Goal: Information Seeking & Learning: Learn about a topic

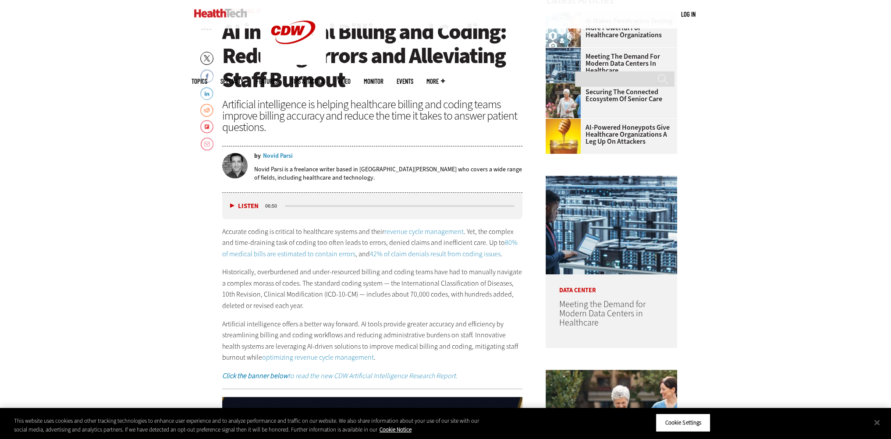
scroll to position [351, 0]
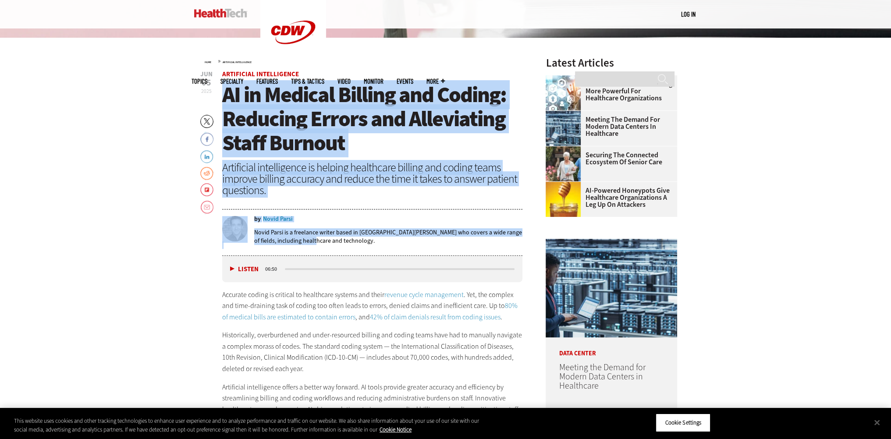
drag, startPoint x: 226, startPoint y: 93, endPoint x: 365, endPoint y: 244, distance: 205.1
click at [365, 244] on header "[DATE] Twitter Facebook LinkedIn Reddit Flipboard Email Artificial Intelligence…" at bounding box center [372, 163] width 301 height 185
copy header "AI in Medical Billing and Coding: Reducing Errors and Alleviating Staff Burnout…"
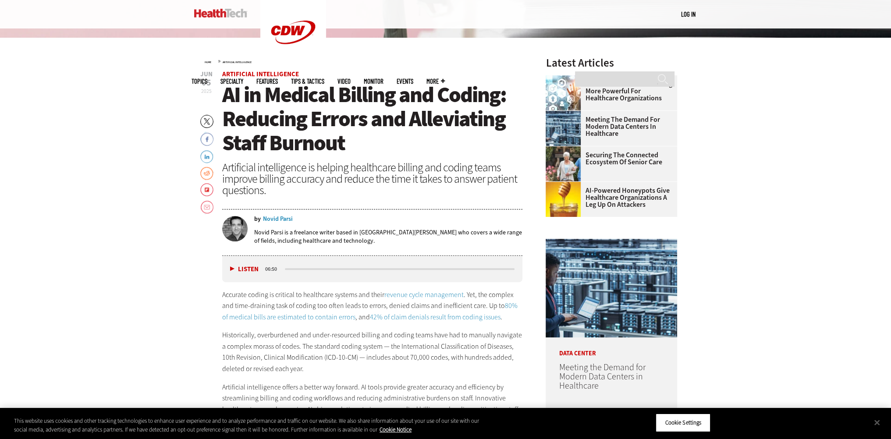
click at [363, 328] on div "Accurate coding is critical to healthcare systems and their revenue cycle manag…" at bounding box center [372, 367] width 301 height 156
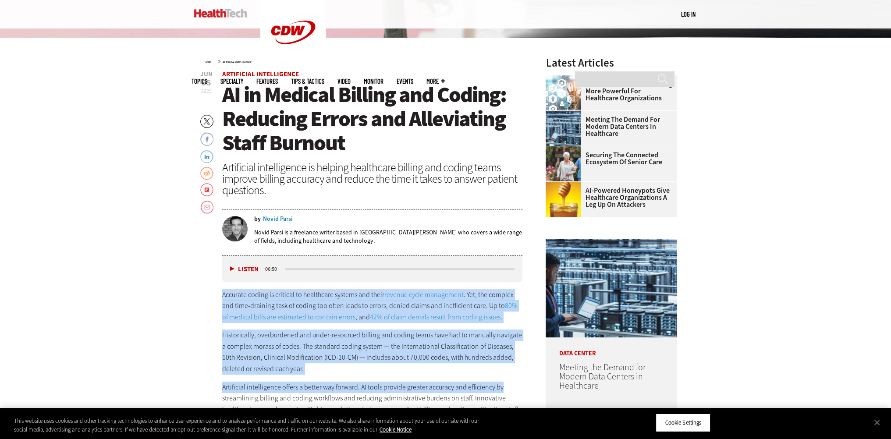
drag, startPoint x: 223, startPoint y: 296, endPoint x: 503, endPoint y: 384, distance: 294.1
click at [503, 384] on div "Accurate coding is critical to healthcare systems and their revenue cycle manag…" at bounding box center [372, 367] width 301 height 156
click at [877, 421] on button "Close" at bounding box center [877, 422] width 19 height 19
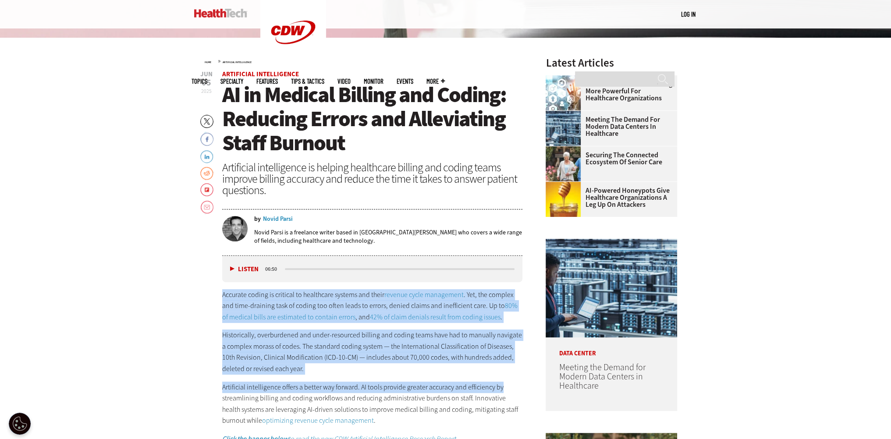
click at [471, 392] on p "Artificial intelligence offers a better way forward. AI tools provide greater a…" at bounding box center [372, 404] width 301 height 45
click at [383, 333] on p "Historically, overburdened and under-resourced billing and coding teams have ha…" at bounding box center [372, 352] width 301 height 45
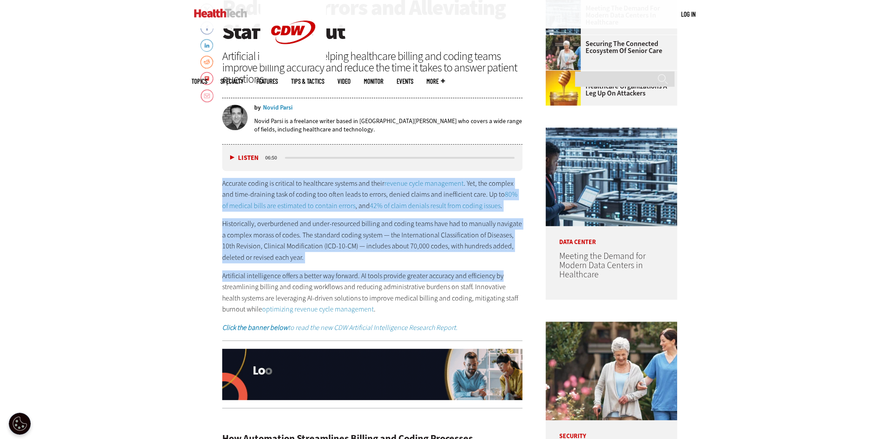
scroll to position [482, 0]
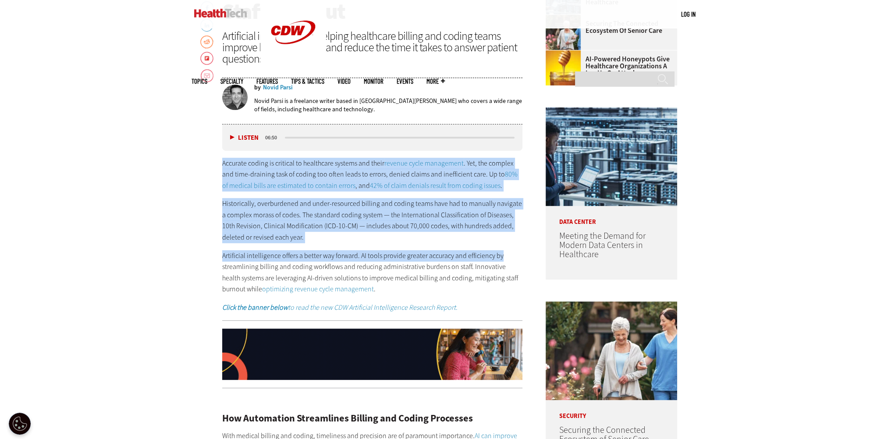
click at [273, 203] on p "Historically, overburdened and under-resourced billing and coding teams have ha…" at bounding box center [372, 220] width 301 height 45
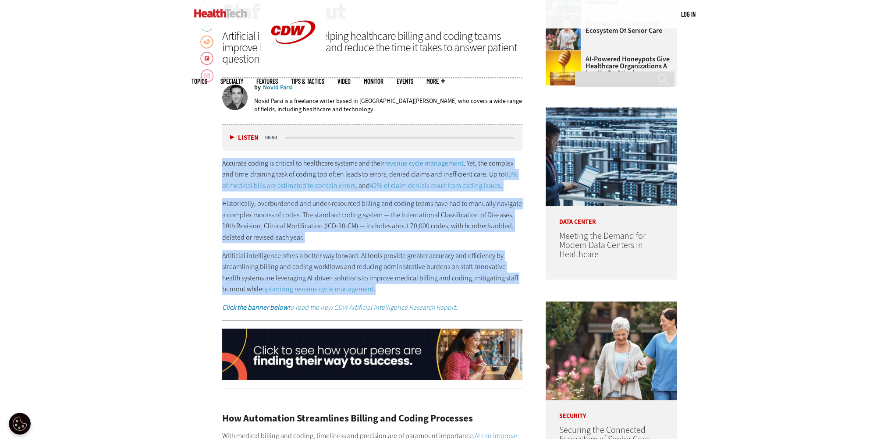
drag, startPoint x: 223, startPoint y: 162, endPoint x: 352, endPoint y: 288, distance: 180.5
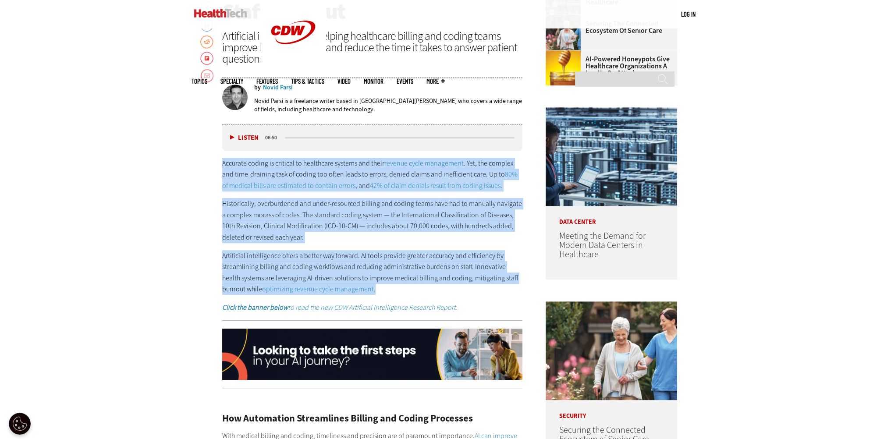
click at [352, 288] on div "Accurate coding is critical to healthcare systems and their revenue cycle manag…" at bounding box center [372, 236] width 301 height 156
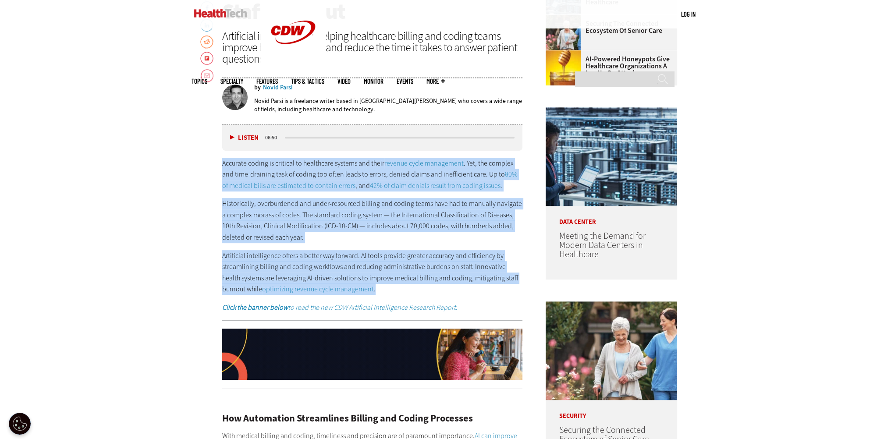
copy div "Accurate coding is critical to healthcare systems and their revenue cycle manag…"
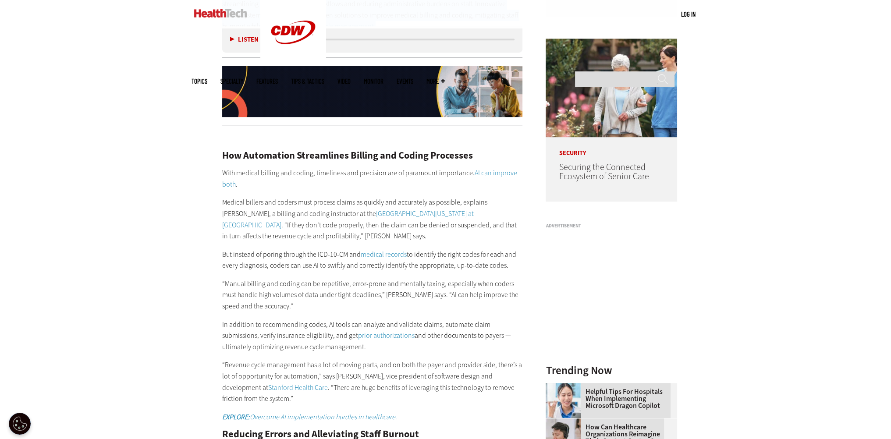
scroll to position [833, 0]
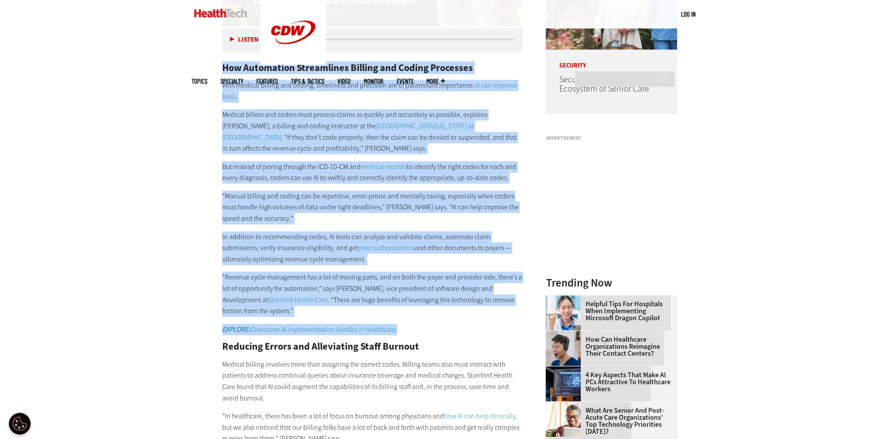
drag, startPoint x: 223, startPoint y: 69, endPoint x: 403, endPoint y: 326, distance: 314.1
click at [403, 326] on div "How Automation Streamlines Billing and Coding Processes With medical billing an…" at bounding box center [372, 358] width 301 height 626
copy div "Lor Ipsumdolor Sitametcons Adipisc eli Seddoe Temporinc Utla etdolor magnaal en…"
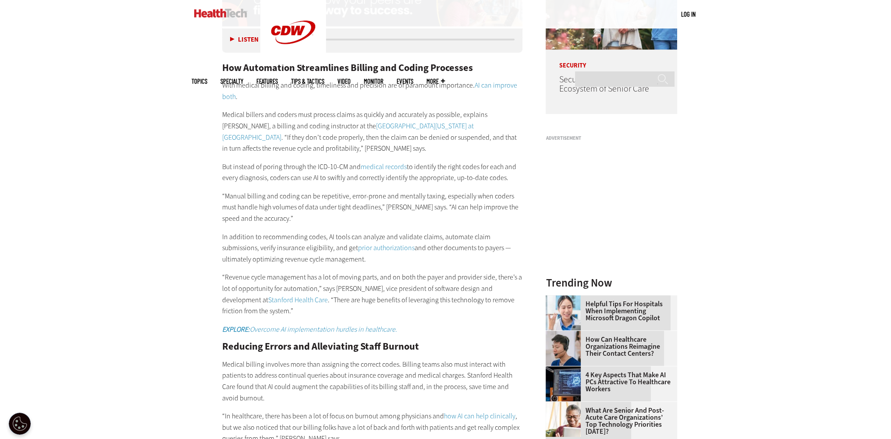
click at [384, 363] on p "Medical billing involves more than assigning the correct codes. Billing teams a…" at bounding box center [372, 381] width 301 height 45
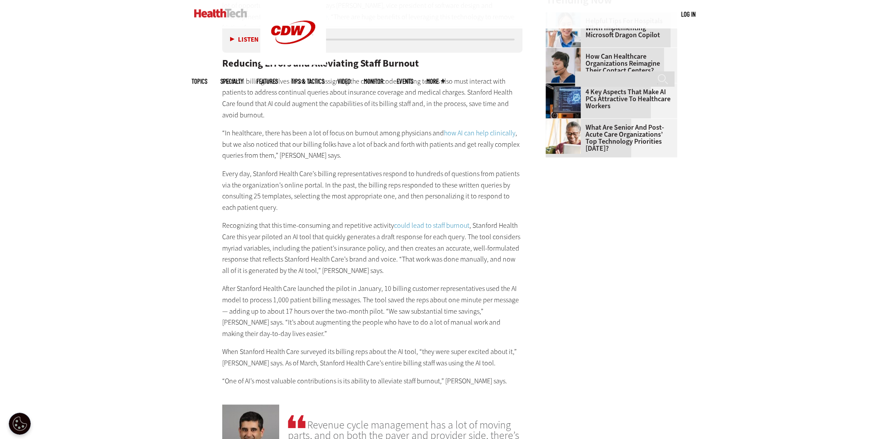
scroll to position [1096, 0]
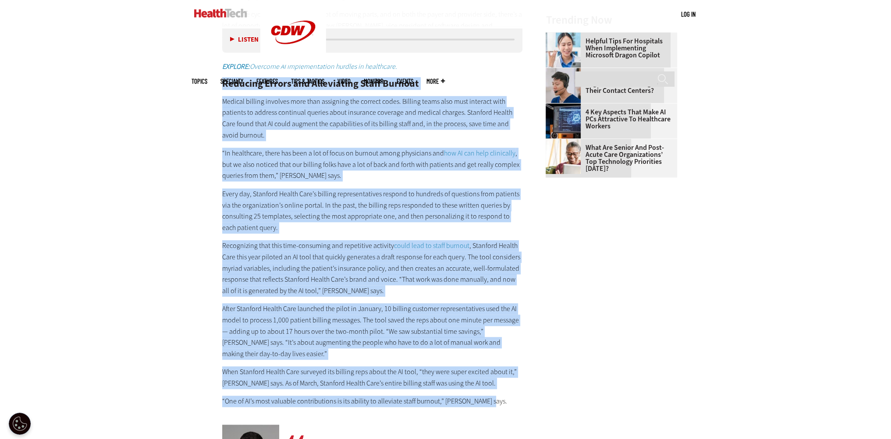
drag, startPoint x: 223, startPoint y: 83, endPoint x: 494, endPoint y: 400, distance: 417.3
click at [494, 400] on div "How Automation Streamlines Billing and Coding Processes With medical billing an…" at bounding box center [372, 95] width 301 height 626
copy div "Loremips Dolors ame Consectetur Adipi Elitsed Doeiusm tempori utlabore etdo mag…"
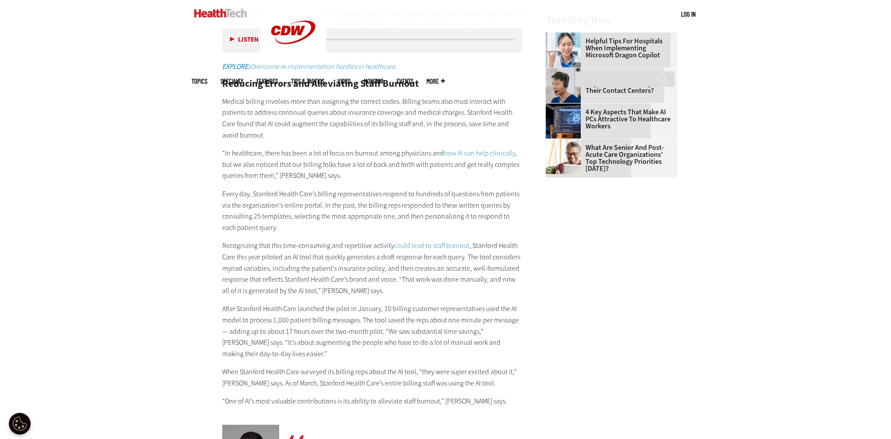
click at [488, 407] on div "Listen Pause 06:50 Accurate coding is critical to healthcare systems and their …" at bounding box center [372, 292] width 301 height 1562
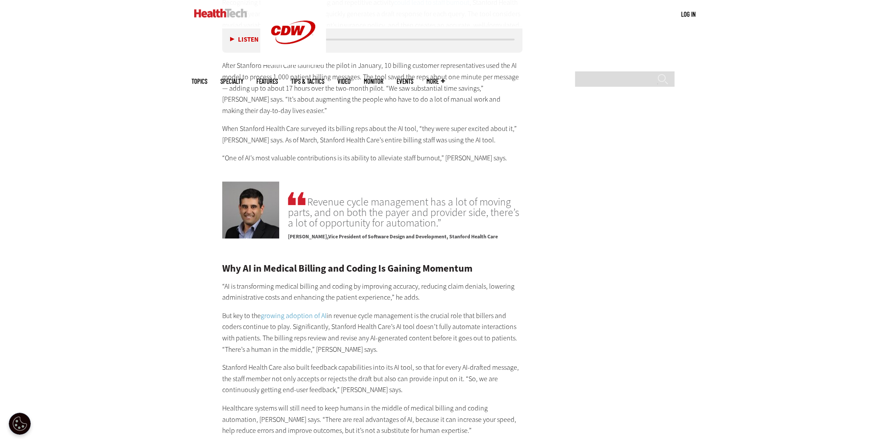
scroll to position [1359, 0]
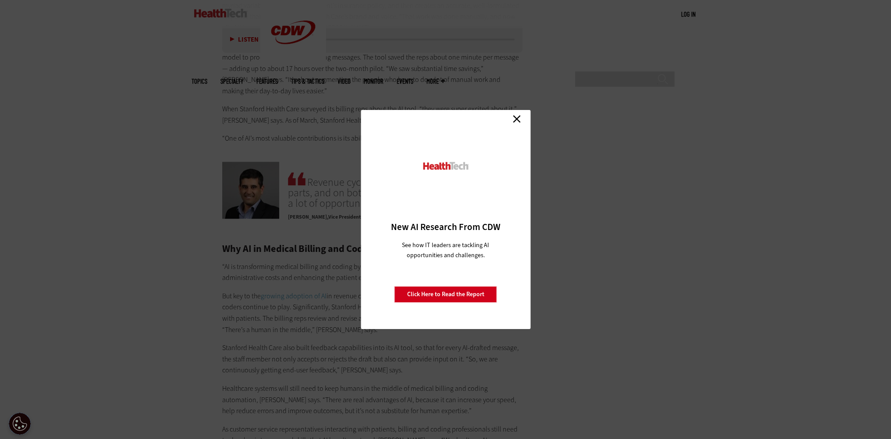
click at [519, 118] on link "Close" at bounding box center [516, 118] width 13 height 13
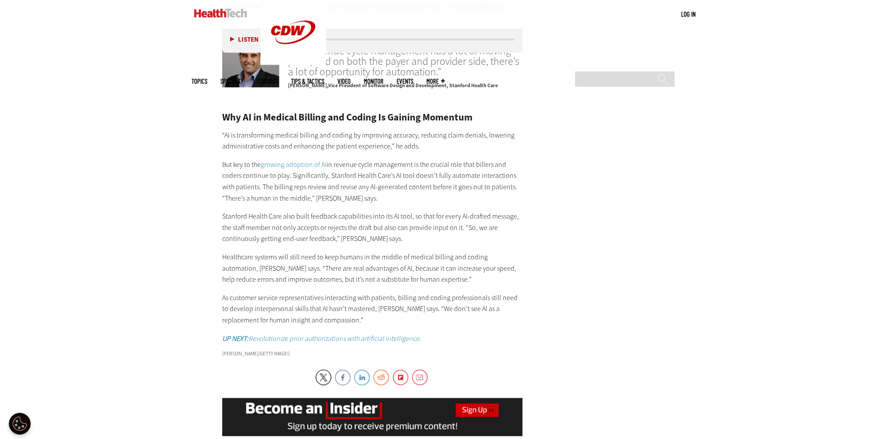
scroll to position [1447, 0]
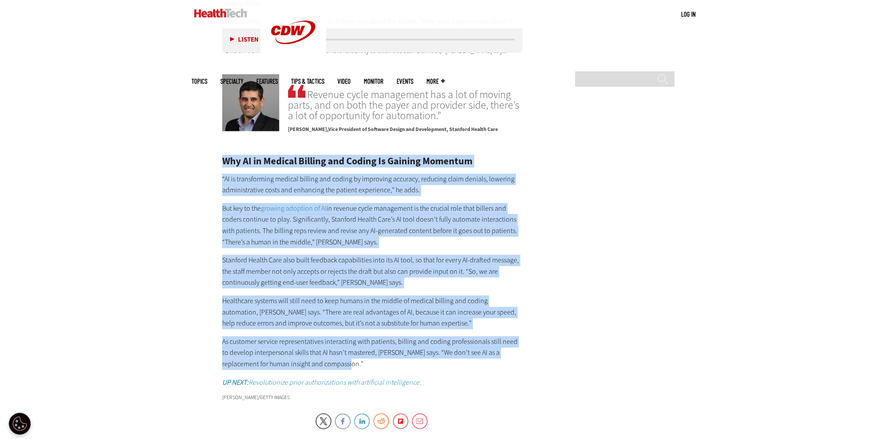
drag, startPoint x: 222, startPoint y: 161, endPoint x: 409, endPoint y: 367, distance: 277.8
click at [409, 367] on div "Why AI in Medical Billing and Coding Is Gaining Momentum “AI is transforming me…" at bounding box center [372, 273] width 301 height 232
copy div "Lor IP do Sitamet Consect adi Elitse Do Eiusmod Temporin “UT la etdoloremagn al…"
click at [470, 360] on p "As customer service representatives interacting with patients, billing and codi…" at bounding box center [372, 353] width 301 height 34
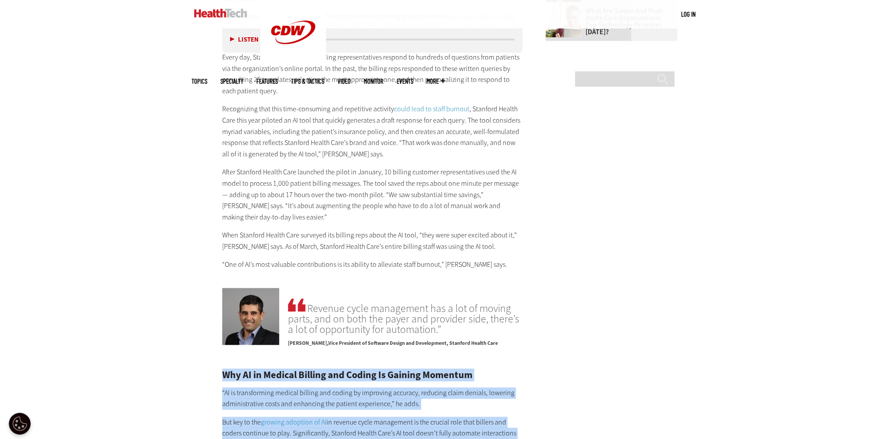
scroll to position [1228, 0]
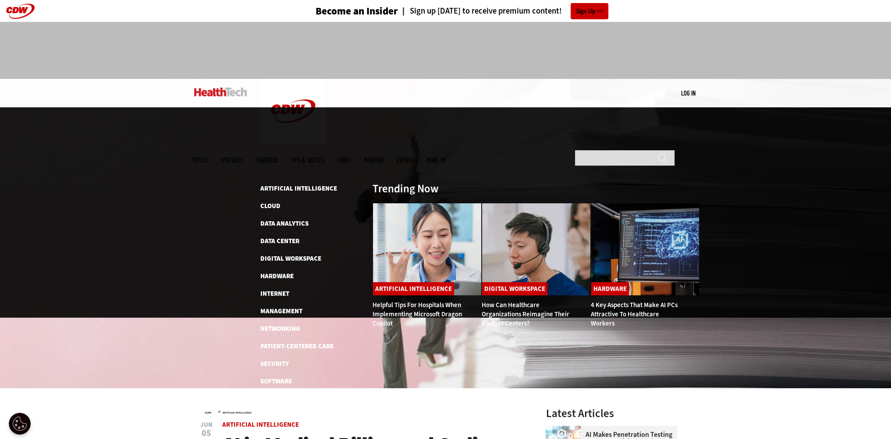
click at [232, 93] on img at bounding box center [220, 92] width 53 height 9
